Goal: Task Accomplishment & Management: Manage account settings

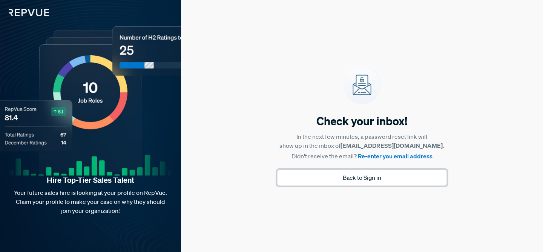
click at [321, 179] on button "Back to Sign in" at bounding box center [362, 178] width 170 height 16
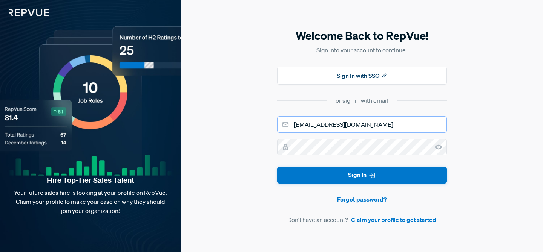
click at [335, 124] on input "[EMAIL_ADDRESS][DOMAIN_NAME]" at bounding box center [362, 124] width 170 height 17
type input "[EMAIL_ADDRESS][DOMAIN_NAME]"
click at [277, 167] on button "Sign In" at bounding box center [362, 175] width 170 height 17
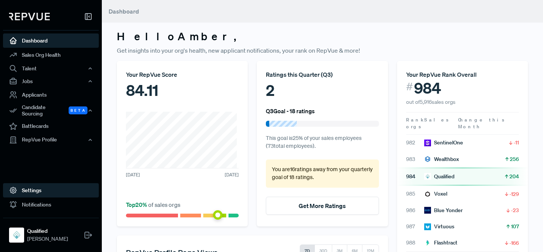
click at [51, 186] on link "Settings" at bounding box center [51, 190] width 96 height 14
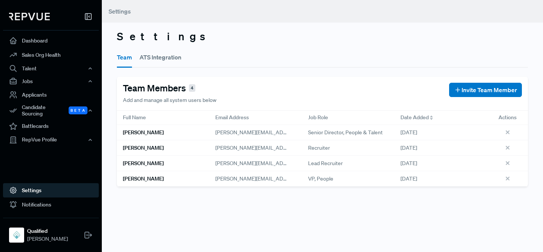
click at [166, 58] on button "ATS Integration" at bounding box center [160, 57] width 42 height 21
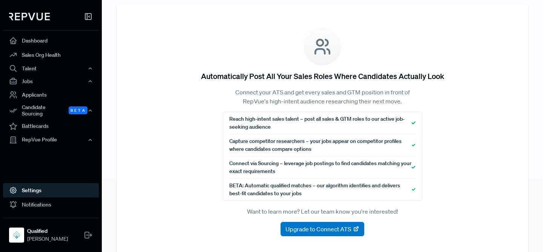
scroll to position [73, 0]
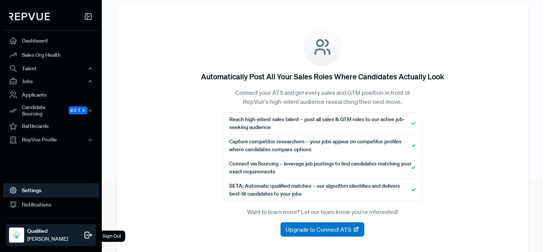
click at [111, 236] on div "Sign Out" at bounding box center [111, 236] width 27 height 11
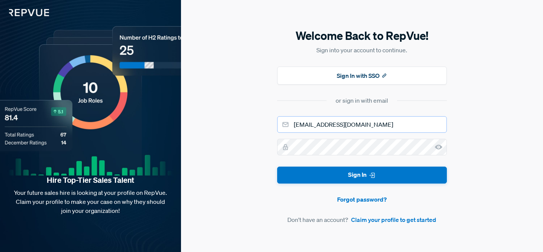
click at [311, 123] on input "[EMAIL_ADDRESS][DOMAIN_NAME]" at bounding box center [362, 124] width 170 height 17
type input "[EMAIL_ADDRESS][DOMAIN_NAME]"
click at [277, 167] on button "Sign In" at bounding box center [362, 175] width 170 height 17
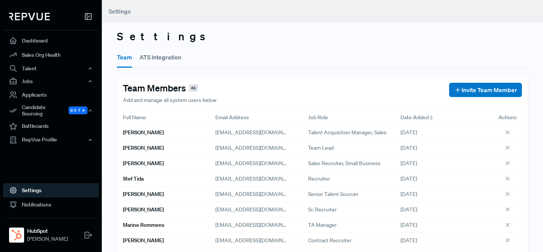
click at [148, 57] on button "ATS Integration" at bounding box center [160, 57] width 42 height 21
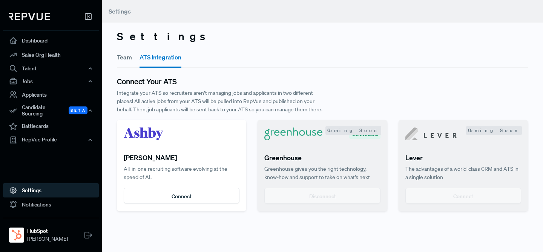
click at [115, 61] on div "Team ATS Integration Connect Your ATS Integrate your ATS so recruiters aren’t m…" at bounding box center [322, 128] width 420 height 165
click at [122, 59] on button "Team" at bounding box center [124, 57] width 15 height 21
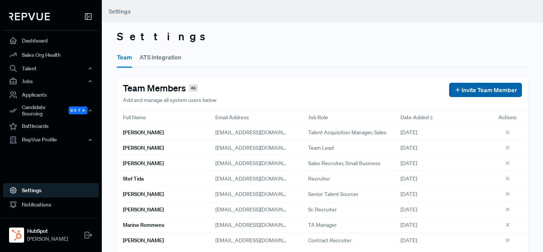
click at [461, 89] on span "Invite Team Member" at bounding box center [488, 90] width 55 height 9
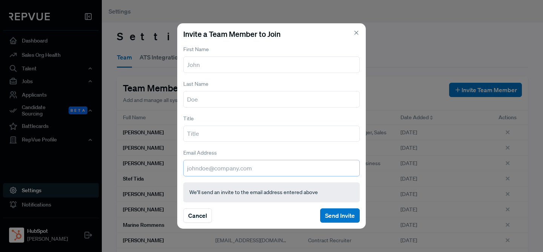
click at [257, 165] on input "email" at bounding box center [271, 168] width 176 height 17
paste input "[EMAIL_ADDRESS][DOMAIN_NAME]"
drag, startPoint x: 215, startPoint y: 169, endPoint x: 185, endPoint y: 169, distance: 29.4
click at [185, 169] on input "[EMAIL_ADDRESS][DOMAIN_NAME]" at bounding box center [271, 168] width 176 height 17
type input "[EMAIL_ADDRESS][DOMAIN_NAME]"
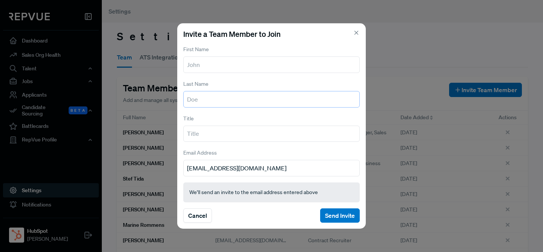
click at [202, 97] on input "text" at bounding box center [271, 99] width 176 height 17
paste input "cdamasco"
drag, startPoint x: 193, startPoint y: 100, endPoint x: 183, endPoint y: 100, distance: 10.2
click at [183, 100] on input "cdamasco" at bounding box center [271, 99] width 176 height 17
drag, startPoint x: 225, startPoint y: 98, endPoint x: 135, endPoint y: 106, distance: 90.8
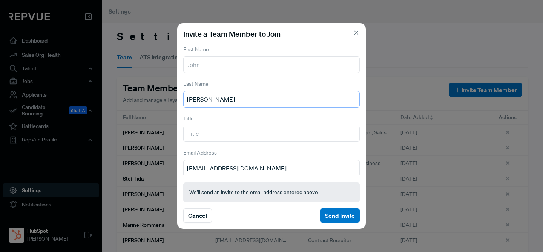
click at [135, 106] on div "Invite a Team Member to Join First Name Last Name [PERSON_NAME] Title Email Add…" at bounding box center [271, 126] width 543 height 252
drag, startPoint x: 224, startPoint y: 101, endPoint x: 185, endPoint y: 101, distance: 39.2
click at [185, 101] on input "[PERSON_NAME]" at bounding box center [271, 99] width 176 height 17
type input "[PERSON_NAME]"
click at [218, 74] on section "First Name Last Name [PERSON_NAME] Title Email Address [EMAIL_ADDRESS][DOMAIN_N…" at bounding box center [271, 110] width 176 height 133
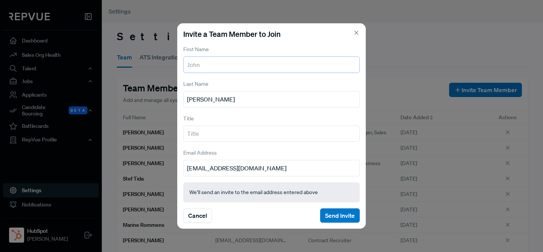
click at [217, 67] on input "text" at bounding box center [271, 65] width 176 height 17
paste input "[PERSON_NAME]"
drag, startPoint x: 245, startPoint y: 65, endPoint x: 208, endPoint y: 64, distance: 37.3
click at [208, 64] on input "[PERSON_NAME]" at bounding box center [271, 65] width 176 height 17
type input "[PERSON_NAME]"
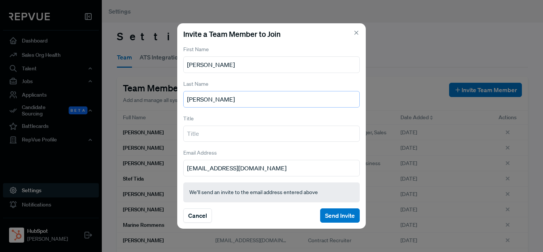
drag, startPoint x: 213, startPoint y: 104, endPoint x: 176, endPoint y: 99, distance: 37.7
click at [177, 99] on div "Invite a Team Member to Join First Name [PERSON_NAME] Last Name [PERSON_NAME] T…" at bounding box center [271, 126] width 543 height 252
paste input "[PERSON_NAME]"
type input "[PERSON_NAME]"
click at [206, 138] on input "text" at bounding box center [271, 134] width 176 height 17
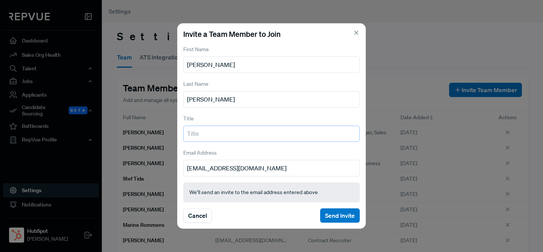
paste input "Senior Recruiter, Emerging Talent/University Sales"
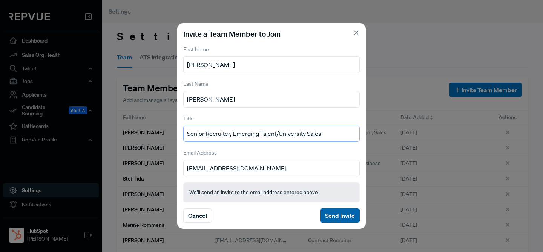
type input "Senior Recruiter, Emerging Talent/University Sales"
click at [348, 215] on button "Send Invite" at bounding box center [340, 216] width 40 height 14
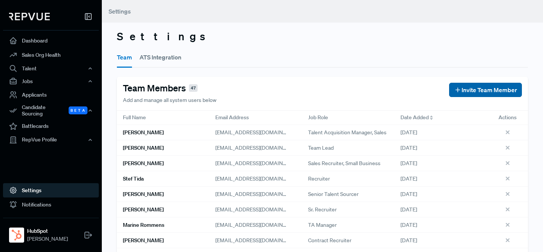
click at [470, 92] on span "Invite Team Member" at bounding box center [488, 90] width 55 height 9
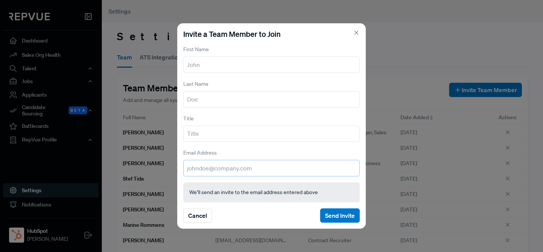
click at [211, 167] on input "email" at bounding box center [271, 168] width 176 height 17
paste input "[EMAIL_ADDRESS][DOMAIN_NAME]"
drag, startPoint x: 202, startPoint y: 168, endPoint x: 190, endPoint y: 168, distance: 12.8
click at [190, 168] on input "[EMAIL_ADDRESS][DOMAIN_NAME]" at bounding box center [271, 168] width 176 height 17
type input "[EMAIL_ADDRESS][DOMAIN_NAME]"
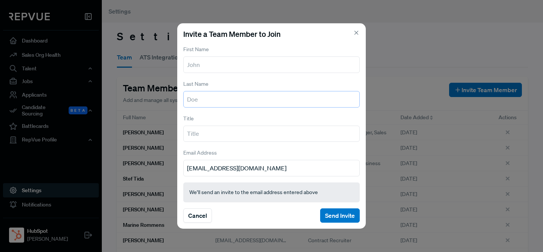
click at [195, 96] on input "text" at bounding box center [271, 99] width 176 height 17
paste input "[PERSON_NAME]"
drag, startPoint x: 205, startPoint y: 99, endPoint x: 169, endPoint y: 98, distance: 35.8
click at [170, 98] on div "Invite a Team Member to Join First Name Last Name [PERSON_NAME] Title Email Add…" at bounding box center [271, 126] width 543 height 252
type input "D'Alli"
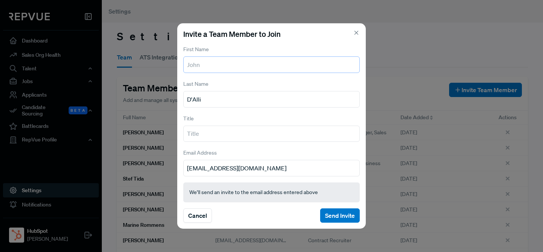
click at [207, 66] on input "text" at bounding box center [271, 65] width 176 height 17
paste input "[PERSON_NAME]"
type input "[PERSON_NAME]"
click at [226, 145] on section "First Name [PERSON_NAME] Last Name [PERSON_NAME] Title Email Address [EMAIL_ADD…" at bounding box center [271, 110] width 176 height 133
click at [224, 138] on input "text" at bounding box center [271, 134] width 176 height 17
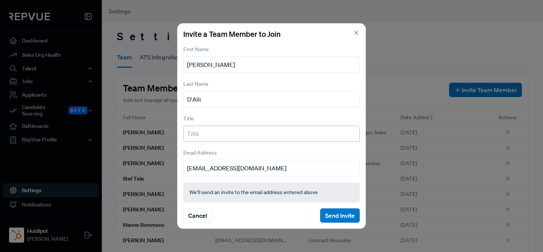
paste input "Senior Recruiter, Emerging Talent Acquisition"
type input "Senior Recruiter, Emerging Talent Acquisition"
click at [350, 215] on button "Send Invite" at bounding box center [340, 216] width 40 height 14
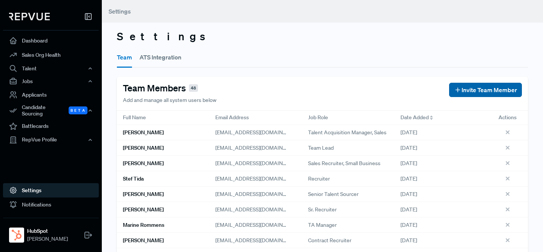
click at [468, 93] on span "Invite Team Member" at bounding box center [488, 90] width 55 height 9
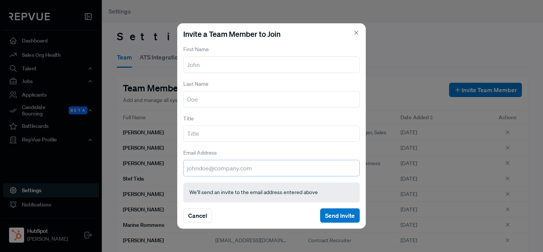
click at [277, 172] on input "email" at bounding box center [271, 168] width 176 height 17
paste input "[EMAIL_ADDRESS][DOMAIN_NAME]"
drag, startPoint x: 196, startPoint y: 168, endPoint x: 183, endPoint y: 167, distance: 12.9
click at [183, 167] on input "[EMAIL_ADDRESS][DOMAIN_NAME]" at bounding box center [271, 168] width 176 height 17
type input "[EMAIL_ADDRESS][DOMAIN_NAME]"
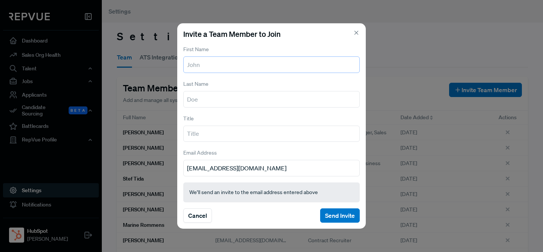
click at [223, 68] on input "text" at bounding box center [271, 65] width 176 height 17
paste input "[PERSON_NAME]"
drag, startPoint x: 222, startPoint y: 64, endPoint x: 206, endPoint y: 63, distance: 16.2
click at [206, 63] on input "[PERSON_NAME]" at bounding box center [271, 65] width 176 height 17
type input "[PERSON_NAME]"
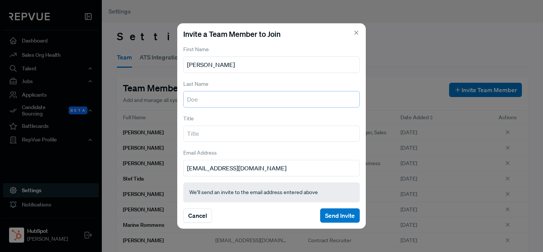
click at [203, 100] on input "text" at bounding box center [271, 99] width 176 height 17
paste input "[PERSON_NAME]"
type input "[PERSON_NAME]"
drag, startPoint x: 221, startPoint y: 64, endPoint x: 205, endPoint y: 65, distance: 15.5
click at [205, 65] on input "[PERSON_NAME]" at bounding box center [271, 65] width 176 height 17
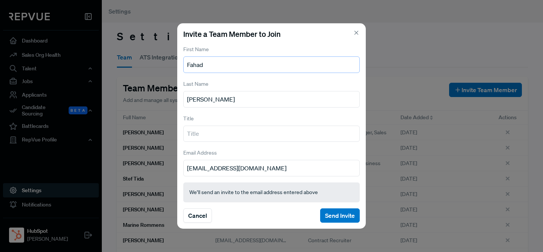
type input "Fahad"
click at [208, 135] on input "text" at bounding box center [271, 134] width 176 height 17
paste input "Talent Researcher & Sourcer- Emerging Talent Acquisition Talent Researcher & So…"
drag, startPoint x: 355, startPoint y: 135, endPoint x: 220, endPoint y: 138, distance: 134.5
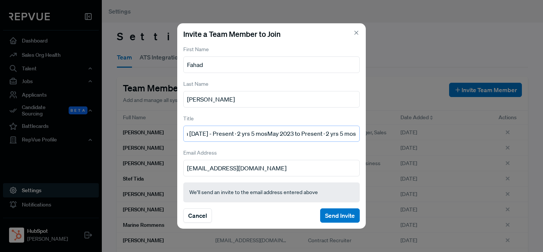
click at [220, 138] on input "Talent Researcher & Sourcer- Emerging Talent Acquisition Talent Researcher & So…" at bounding box center [271, 134] width 176 height 17
drag, startPoint x: 316, startPoint y: 134, endPoint x: 402, endPoint y: 129, distance: 86.8
click at [402, 129] on div "Invite a Team Member to Join First Name [PERSON_NAME] Last Name Ani Title Talen…" at bounding box center [271, 126] width 543 height 252
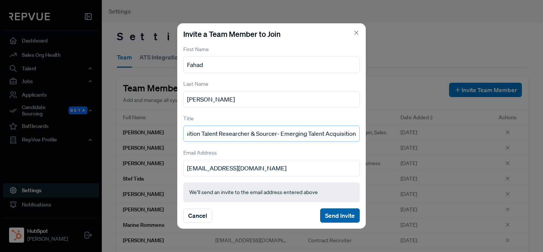
type input "Talent Researcher & Sourcer- Emerging Talent Acquisition Talent Researcher & So…"
click at [336, 213] on button "Send Invite" at bounding box center [340, 216] width 40 height 14
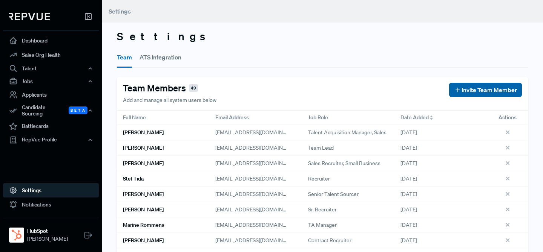
click at [468, 87] on span "Invite Team Member" at bounding box center [488, 90] width 55 height 9
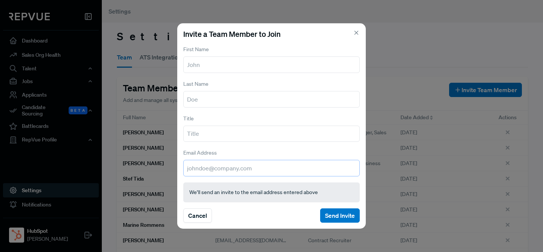
click at [255, 174] on input "email" at bounding box center [271, 168] width 176 height 17
paste input "[EMAIL_ADDRESS][DOMAIN_NAME]"
drag, startPoint x: 203, startPoint y: 169, endPoint x: 190, endPoint y: 169, distance: 13.2
click at [190, 169] on input "[EMAIL_ADDRESS][DOMAIN_NAME]" at bounding box center [271, 168] width 176 height 17
type input "[EMAIL_ADDRESS][DOMAIN_NAME]"
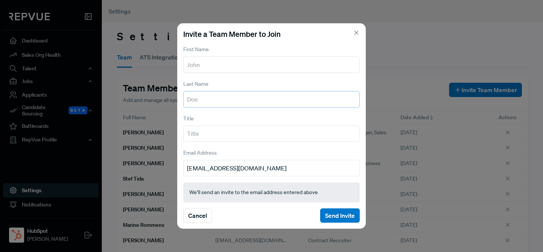
click at [196, 102] on input "text" at bounding box center [271, 99] width 176 height 17
paste input "rayo"
click at [189, 99] on input "rayo" at bounding box center [271, 99] width 176 height 17
type input "Rayo"
click at [194, 70] on input "text" at bounding box center [271, 65] width 176 height 17
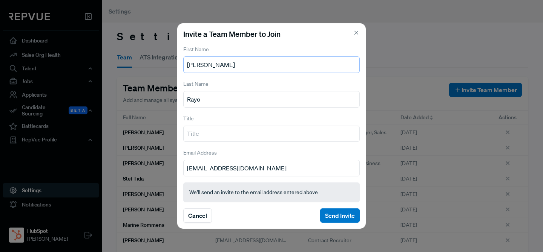
type input "[PERSON_NAME]"
click at [222, 133] on input "text" at bounding box center [271, 134] width 176 height 17
type input "Recruiter, Emerging Talent"
click at [342, 217] on button "Send Invite" at bounding box center [340, 216] width 40 height 14
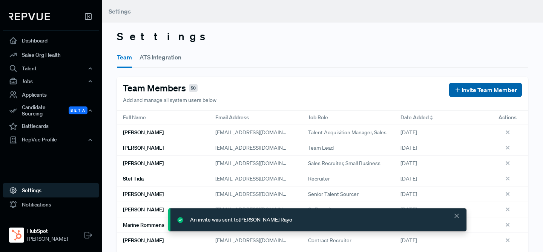
click at [479, 86] on span "Invite Team Member" at bounding box center [488, 90] width 55 height 9
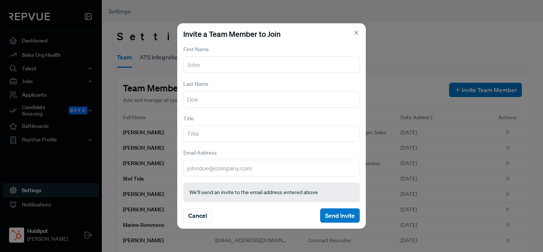
click at [243, 177] on div "Invite a Team Member to Join First Name Last Name Title Email Address We’ll sen…" at bounding box center [271, 126] width 188 height 206
click at [242, 168] on input "email" at bounding box center [271, 168] width 176 height 17
paste input "[EMAIL_ADDRESS][DOMAIN_NAME]"
type input "[EMAIL_ADDRESS][DOMAIN_NAME]"
click at [199, 97] on input "text" at bounding box center [271, 99] width 176 height 17
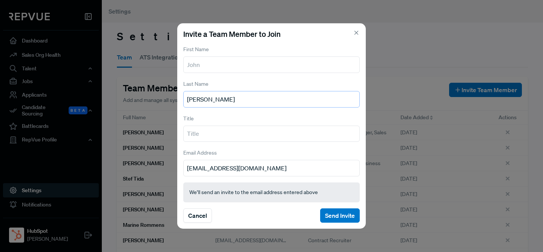
type input "[PERSON_NAME]"
click at [211, 63] on input "text" at bounding box center [271, 65] width 176 height 17
type input "[PERSON_NAME]"
click at [262, 139] on input "text" at bounding box center [271, 134] width 176 height 17
paste input "Emerging Talent Acquisition - EMEA Emerging Talent Acquisition - EMEA [DATE] - …"
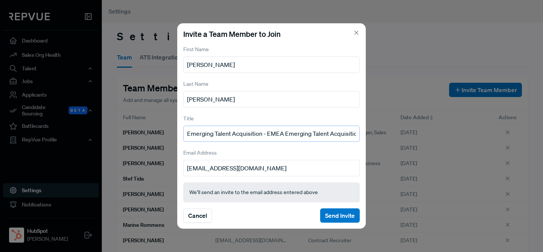
scroll to position [0, 194]
drag, startPoint x: 191, startPoint y: 132, endPoint x: 385, endPoint y: 137, distance: 194.5
click at [385, 137] on div "Invite a Team Member to Join First Name [PERSON_NAME] Last Name [PERSON_NAME] T…" at bounding box center [271, 126] width 543 height 252
drag, startPoint x: 258, startPoint y: 134, endPoint x: 181, endPoint y: 130, distance: 77.7
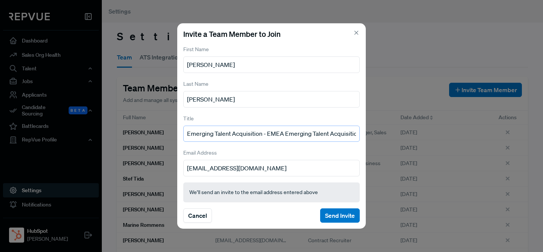
click at [181, 130] on div "Invite a Team Member to Join First Name [PERSON_NAME] Last Name [PERSON_NAME] T…" at bounding box center [271, 126] width 188 height 206
type input "Emerging Talent Acquisition - EMEA"
click at [344, 217] on button "Send Invite" at bounding box center [340, 216] width 40 height 14
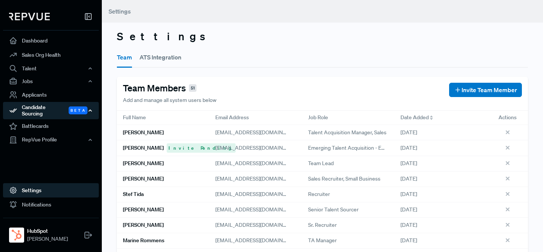
click at [52, 112] on div "Candidate Sourcing Beta" at bounding box center [51, 110] width 96 height 17
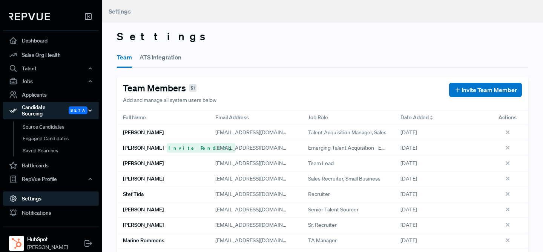
click at [52, 114] on div "Candidate Sourcing Beta" at bounding box center [51, 110] width 96 height 17
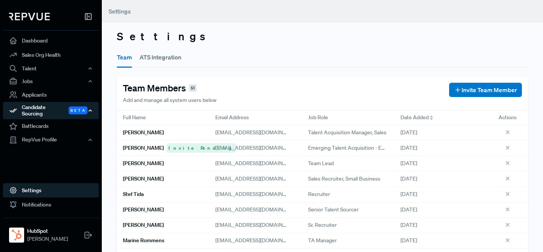
click at [50, 109] on div "Candidate Sourcing Beta" at bounding box center [51, 110] width 96 height 17
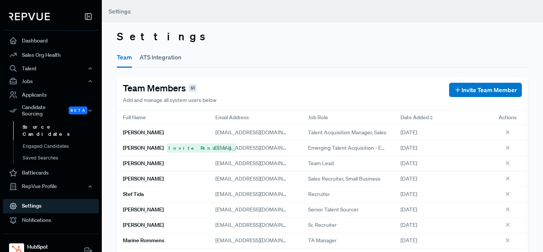
click at [52, 126] on link "Source Candidates" at bounding box center [61, 130] width 96 height 19
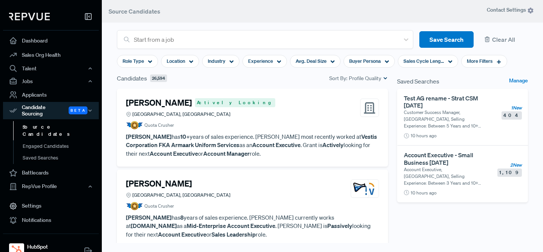
click at [507, 11] on span "Contact Settings" at bounding box center [509, 10] width 47 height 8
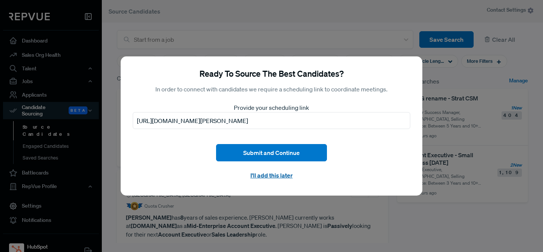
click at [284, 177] on button "I'll add this later" at bounding box center [271, 176] width 111 height 16
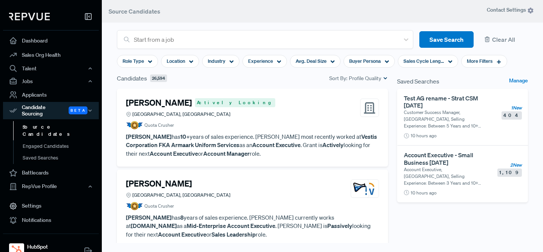
click at [254, 105] on div "[PERSON_NAME] Actively [GEOGRAPHIC_DATA], [GEOGRAPHIC_DATA]" at bounding box center [252, 108] width 253 height 20
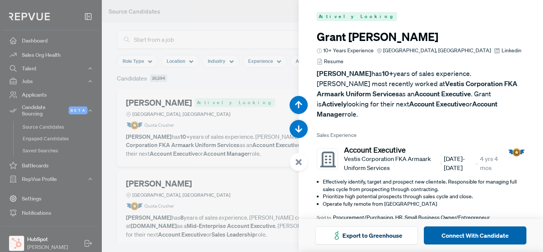
click at [456, 236] on button "Connect With Candidate" at bounding box center [474, 236] width 102 height 18
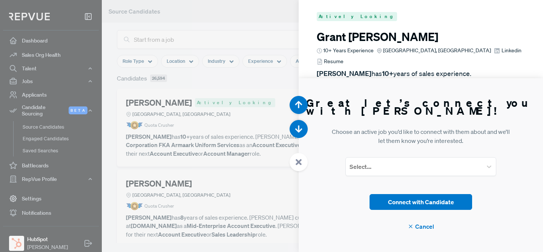
click at [301, 161] on icon at bounding box center [298, 162] width 7 height 7
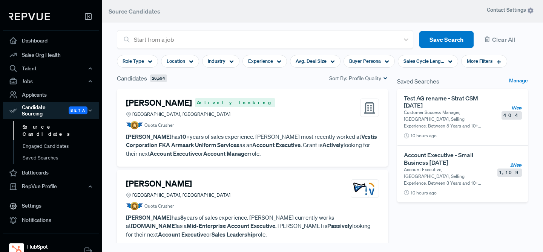
click at [505, 9] on span "Contact Settings" at bounding box center [509, 10] width 47 height 8
